Goal: Information Seeking & Learning: Learn about a topic

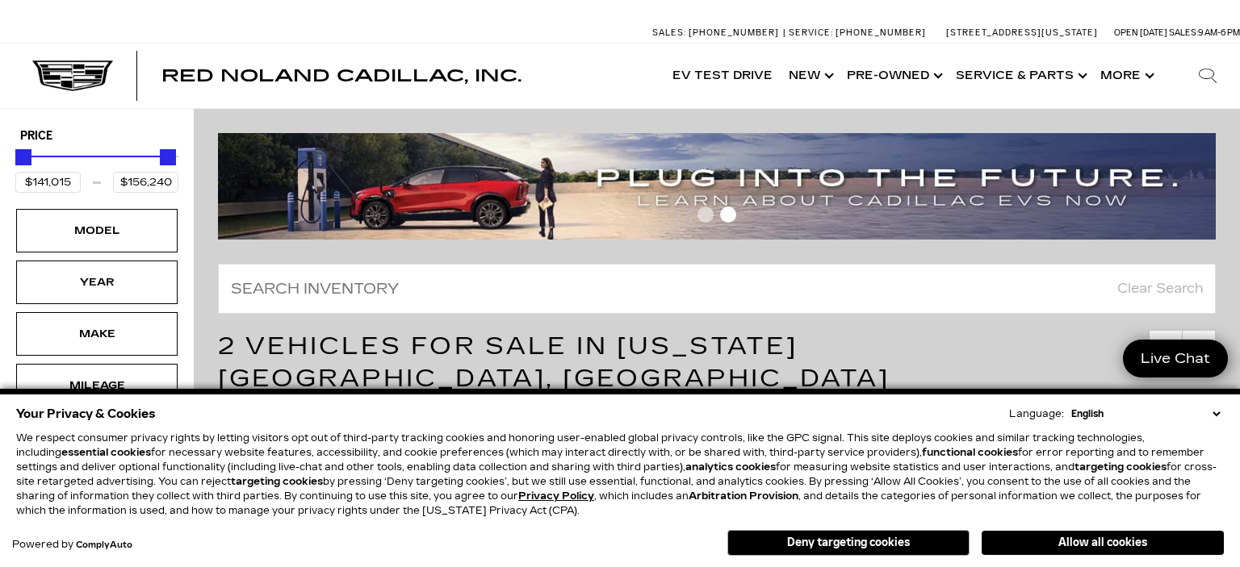
click at [1107, 545] on button "Allow all cookies" at bounding box center [1102, 543] width 242 height 24
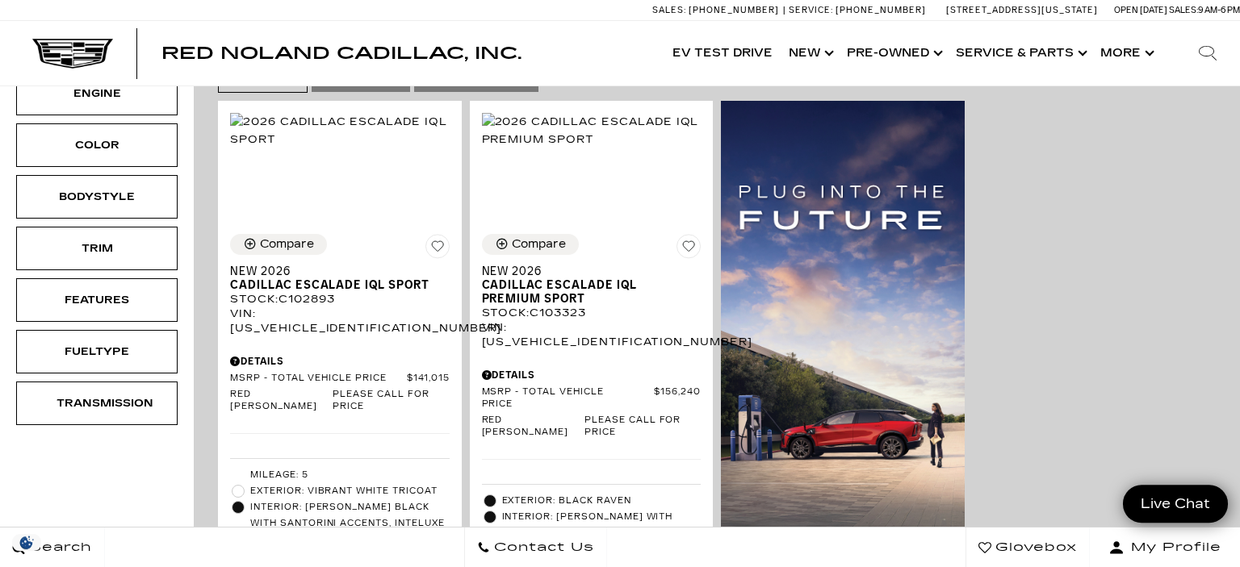
scroll to position [284, 0]
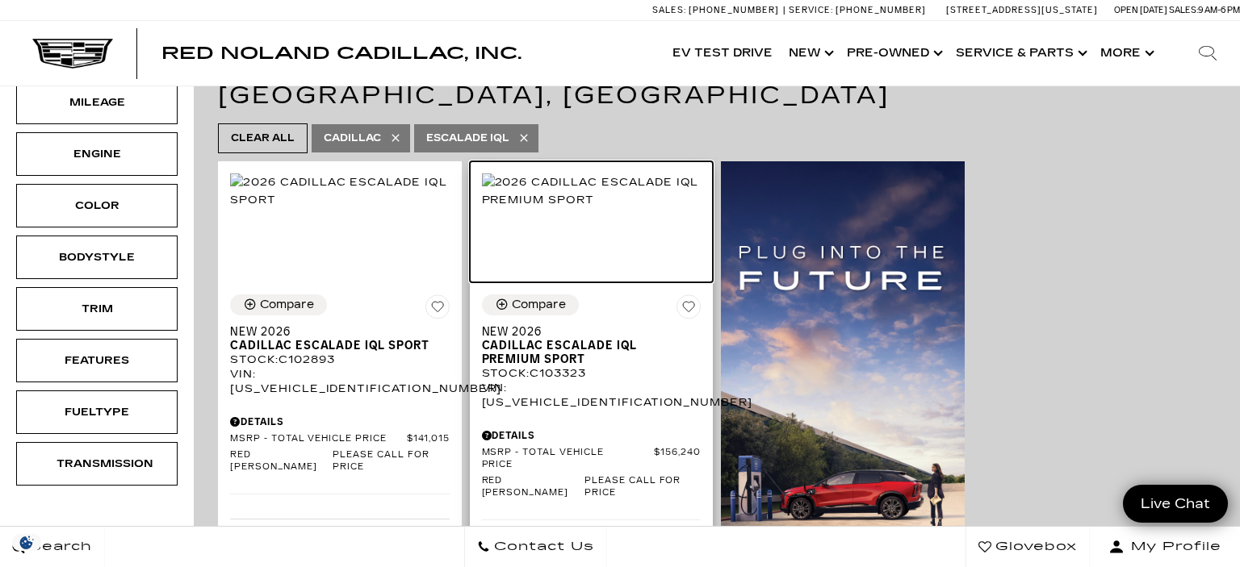
click at [541, 192] on img at bounding box center [592, 192] width 220 height 36
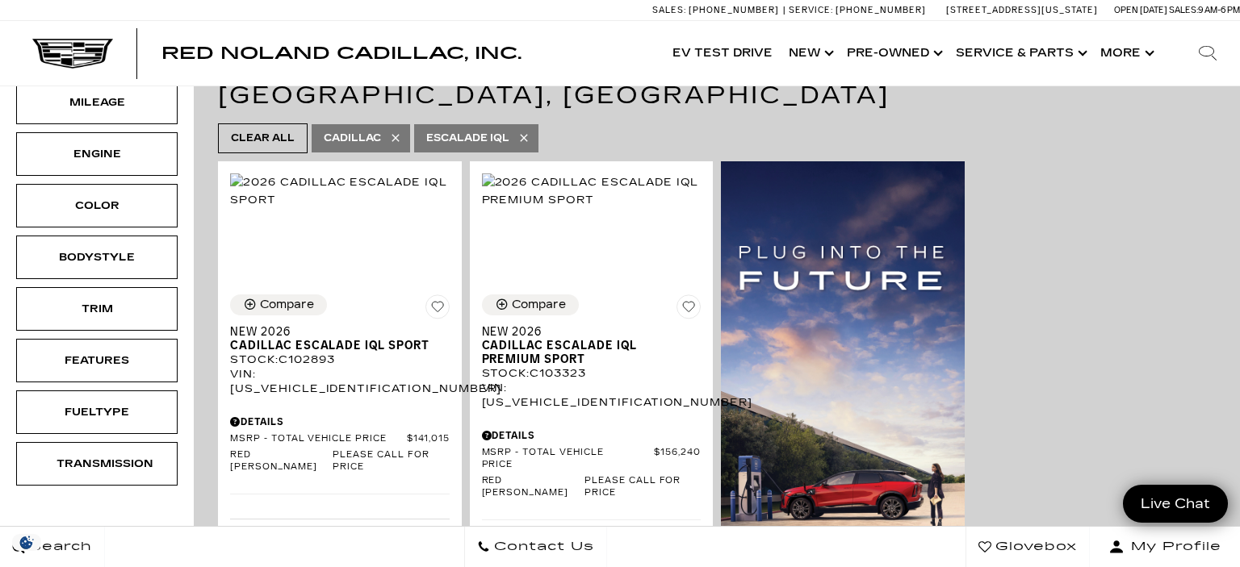
click at [481, 128] on span "Escalade IQL" at bounding box center [467, 138] width 83 height 20
type input "$46,674"
type input "$179,434"
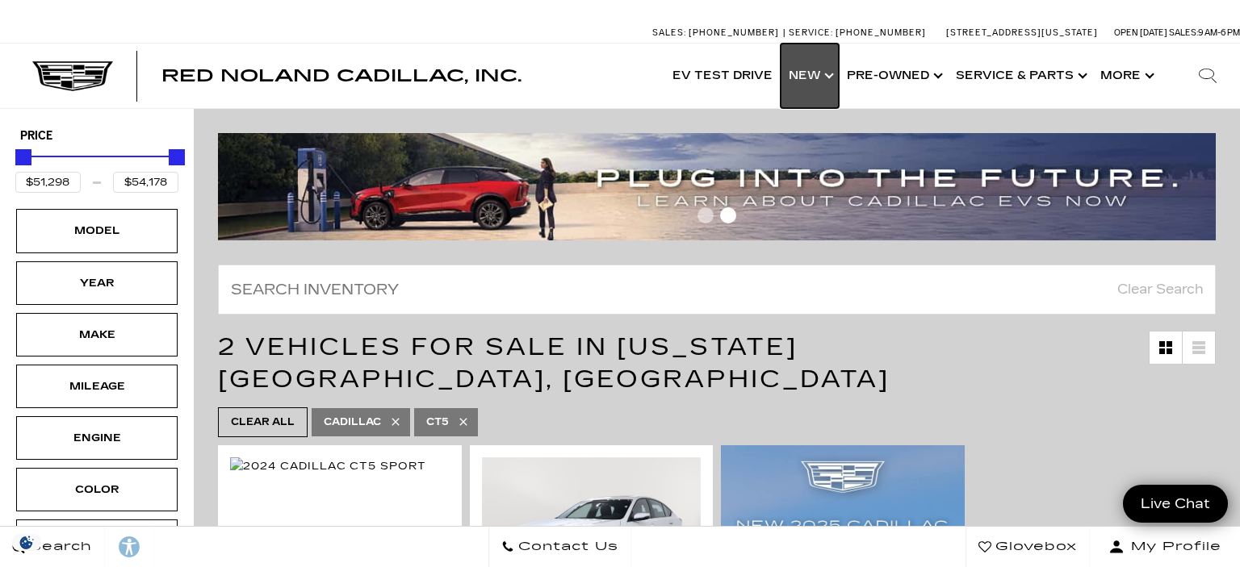
click at [815, 79] on link "Show New" at bounding box center [809, 76] width 58 height 65
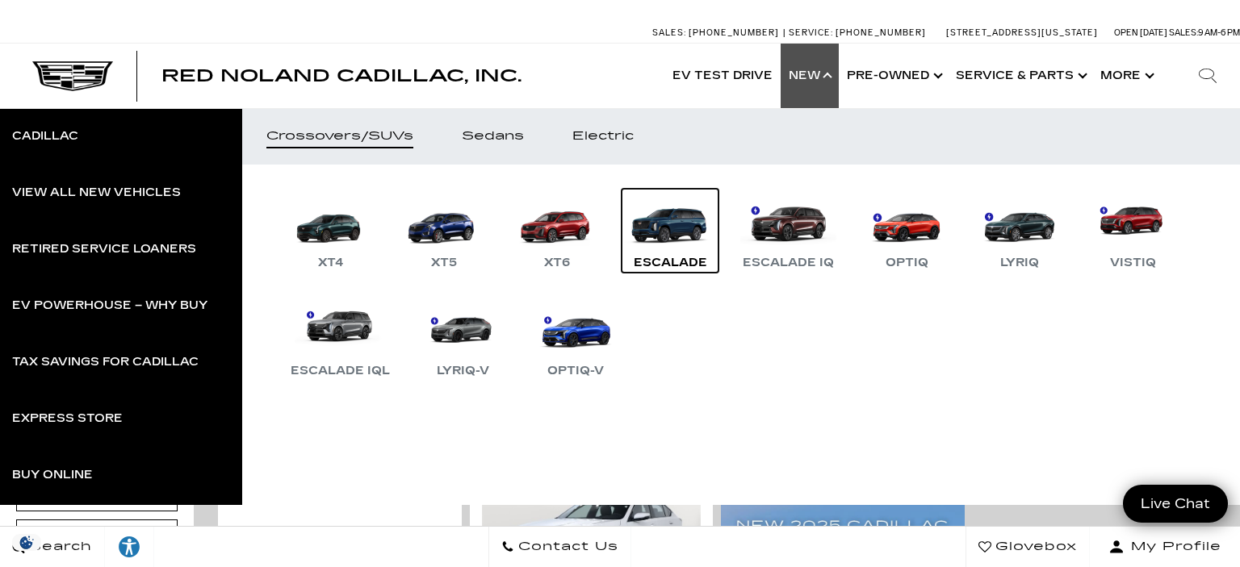
click at [681, 228] on link "Escalade" at bounding box center [669, 231] width 97 height 84
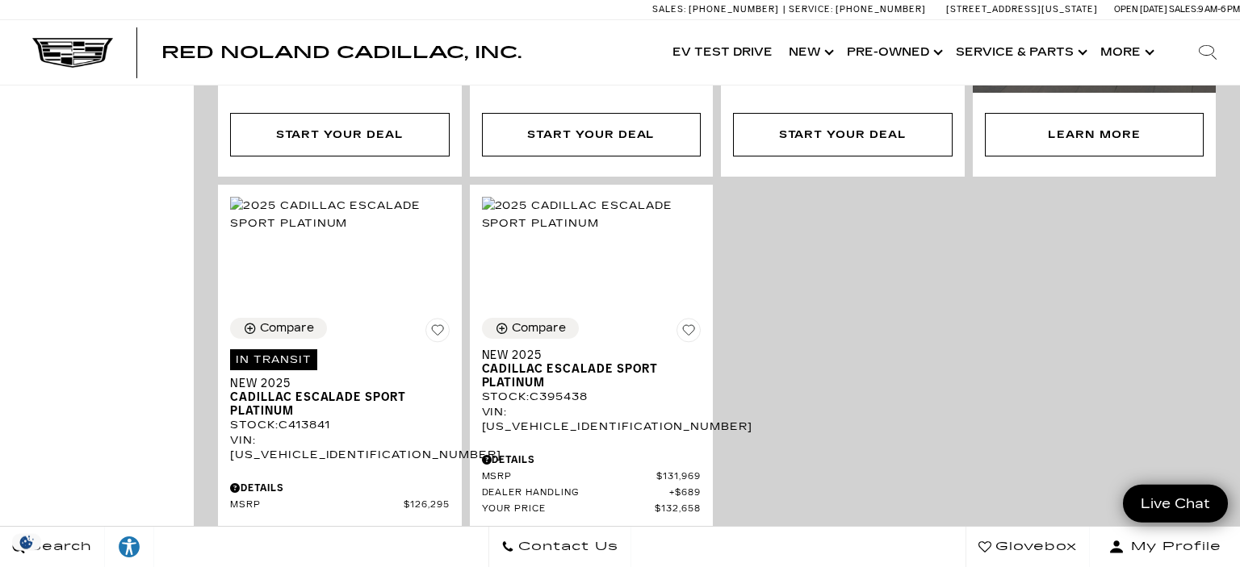
scroll to position [965, 0]
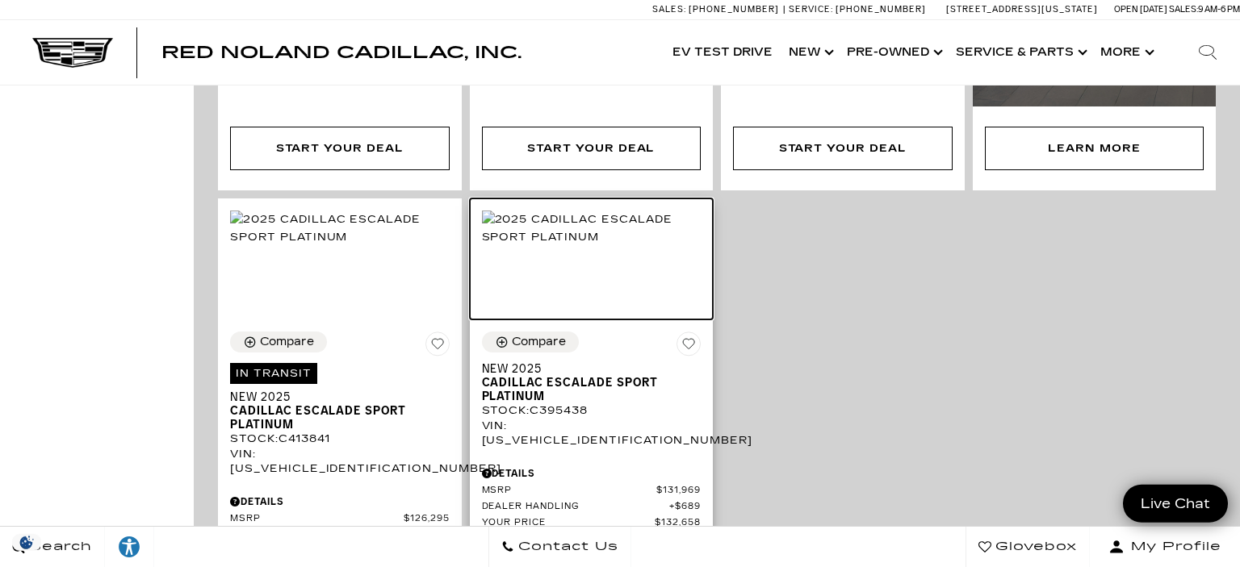
click at [591, 211] on img at bounding box center [592, 229] width 220 height 36
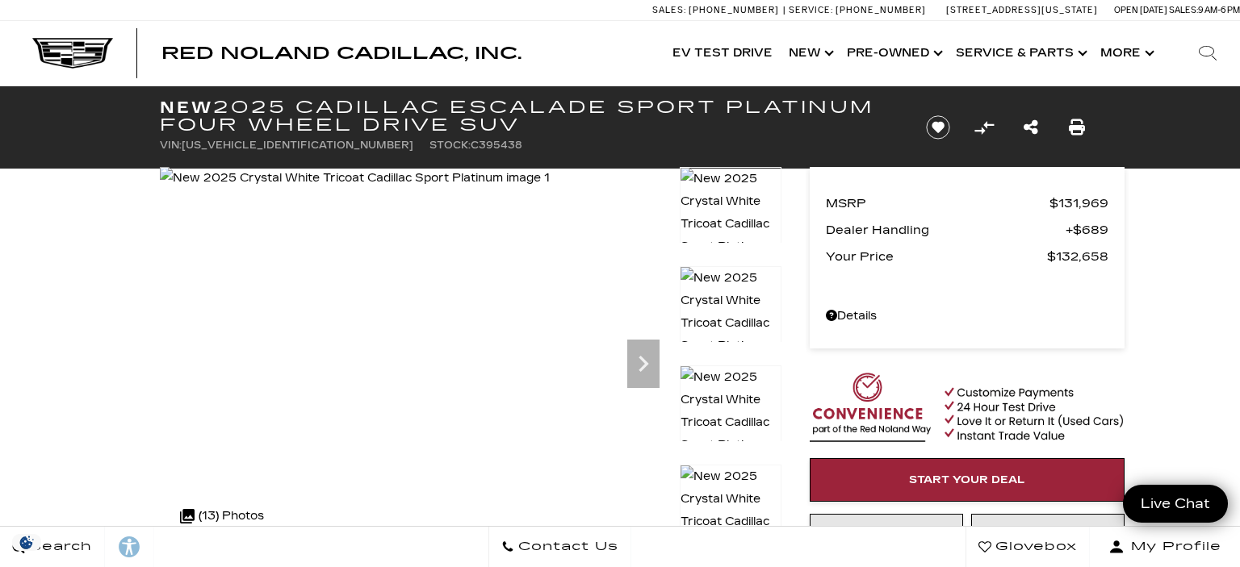
click at [732, 479] on img at bounding box center [731, 522] width 102 height 115
click at [645, 364] on icon "Next" at bounding box center [643, 364] width 10 height 16
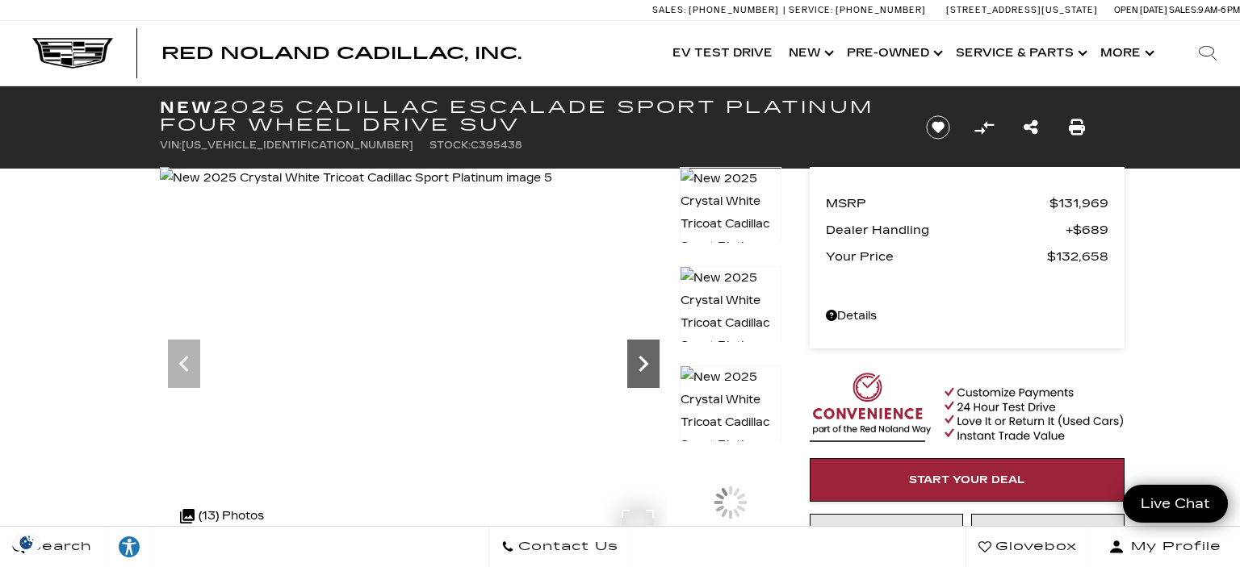
click at [645, 364] on icon "Next" at bounding box center [643, 364] width 10 height 16
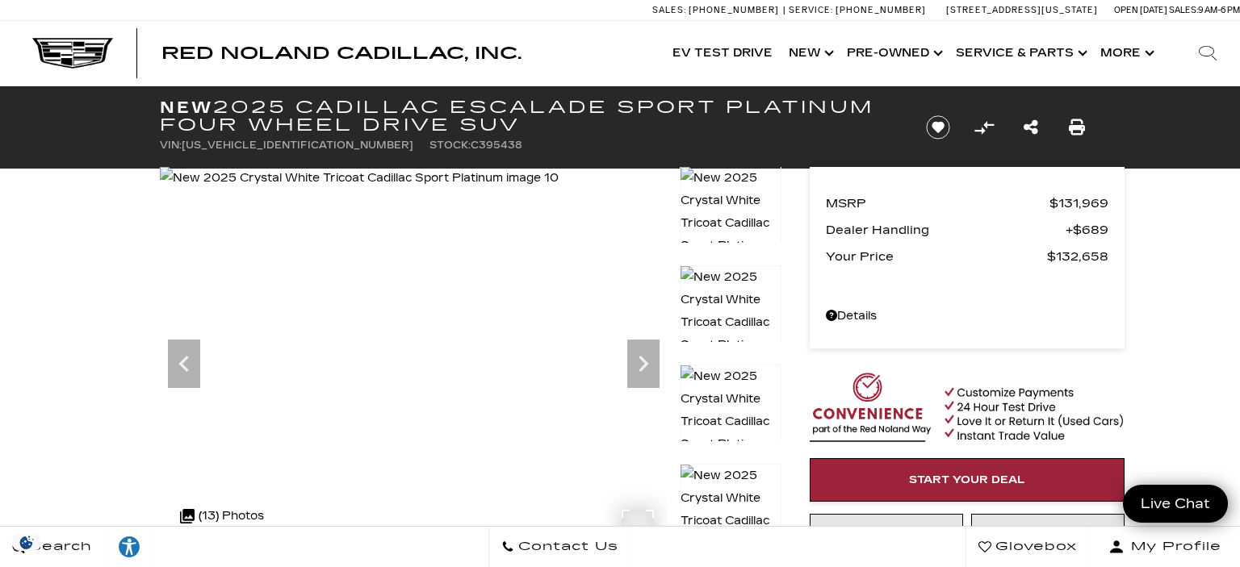
click at [408, 190] on img at bounding box center [359, 178] width 399 height 23
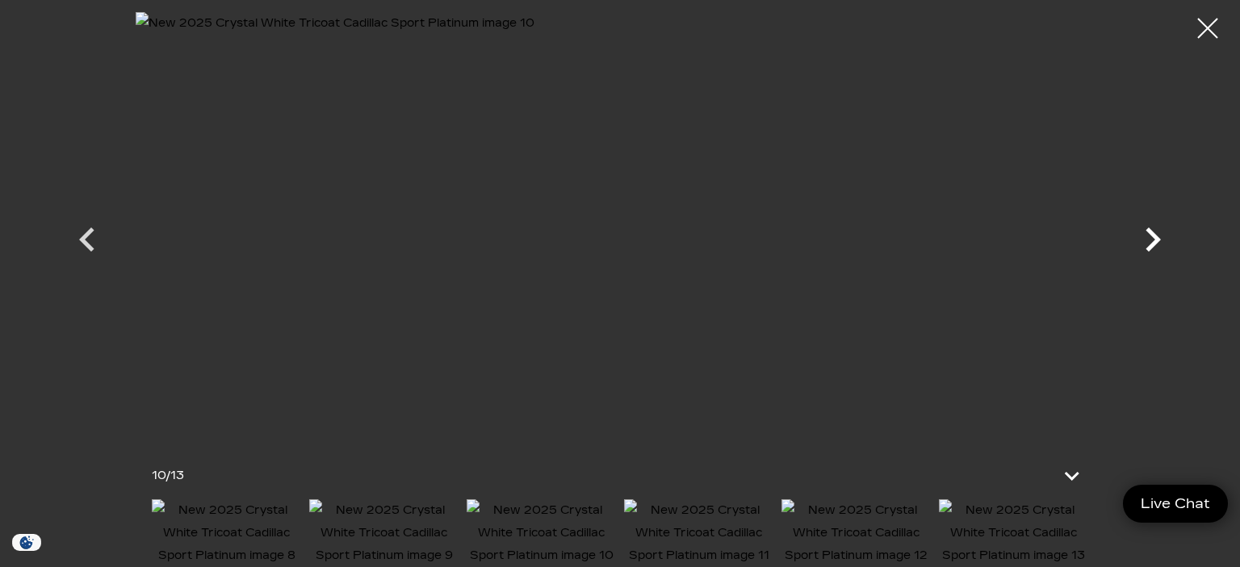
click at [1153, 241] on icon "Next" at bounding box center [1152, 239] width 48 height 48
click at [1209, 27] on div at bounding box center [1207, 28] width 43 height 43
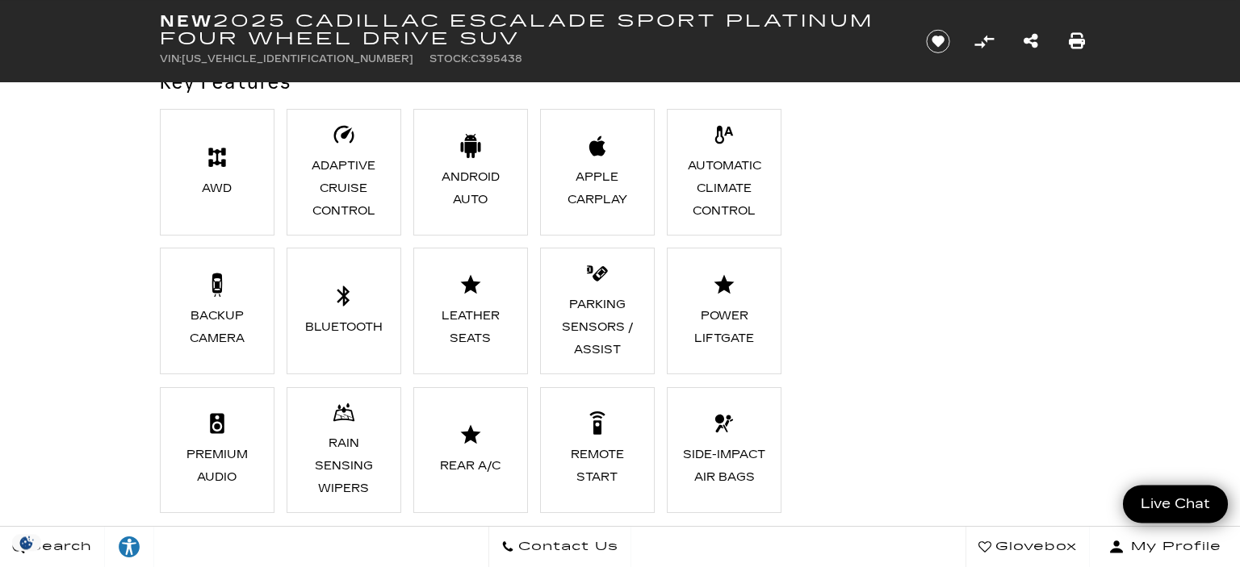
scroll to position [1193, 0]
